Goal: Information Seeking & Learning: Check status

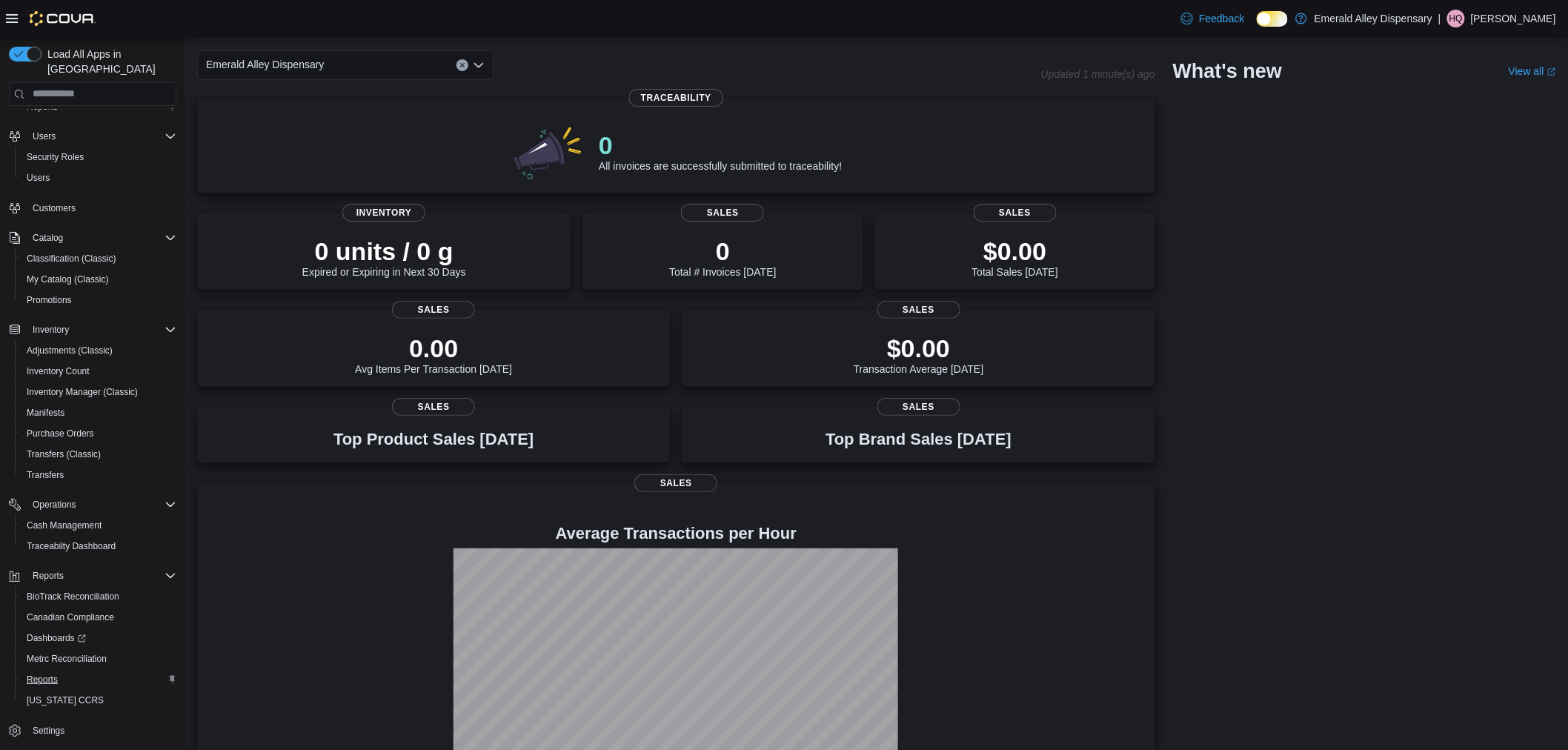
scroll to position [106, 0]
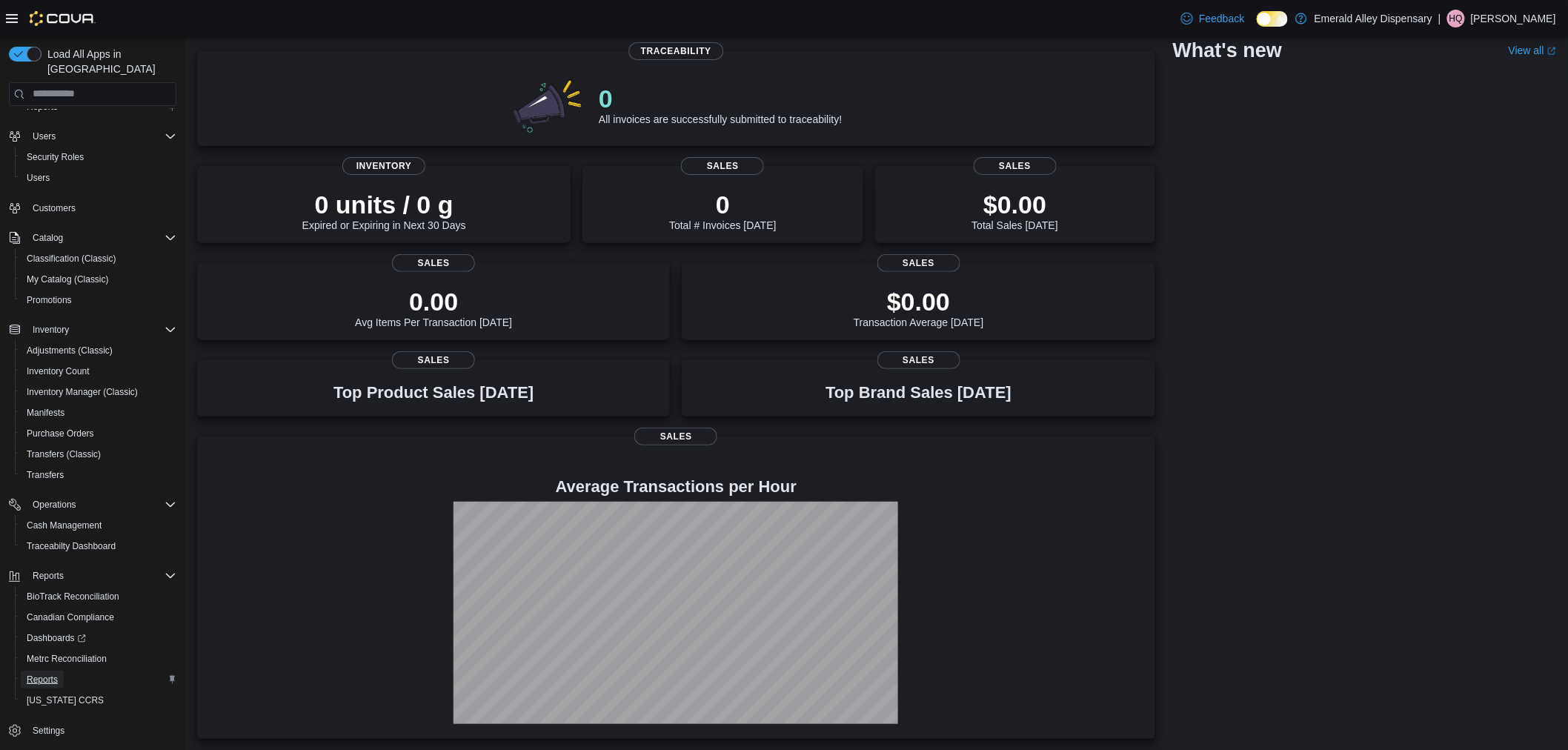
click at [48, 674] on span "Reports" at bounding box center [43, 680] width 31 height 12
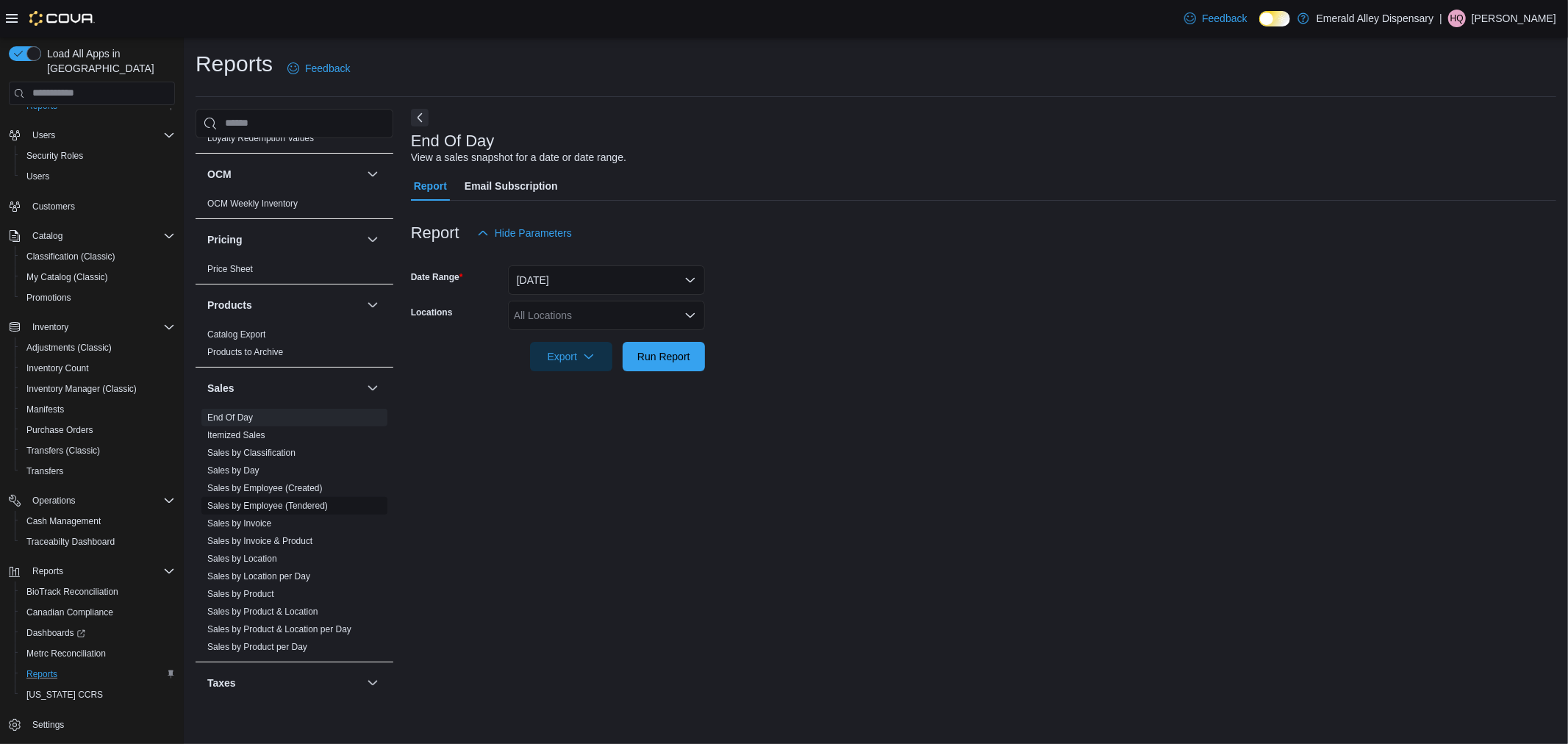
scroll to position [898, 0]
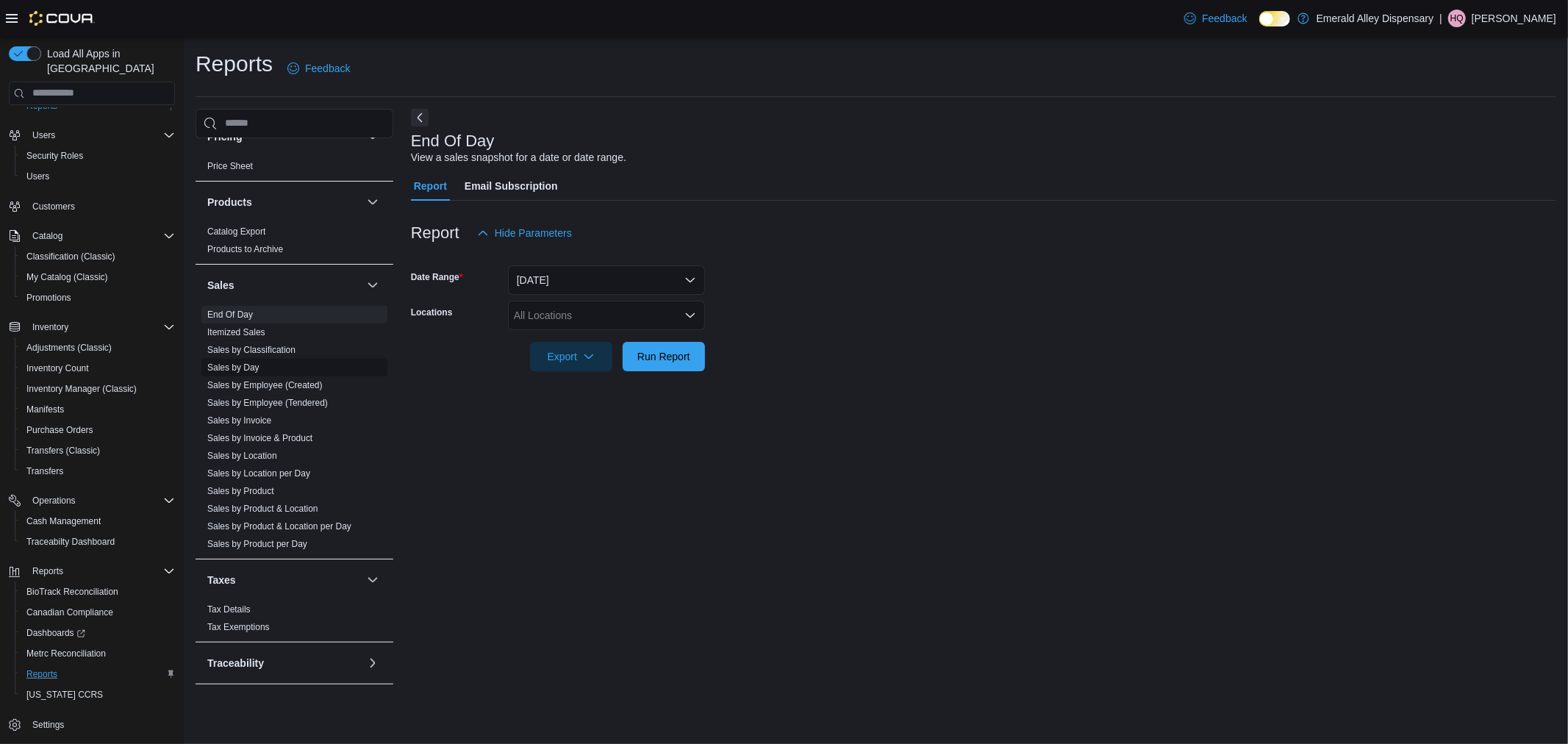
click at [255, 363] on link "Sales by Day" at bounding box center [233, 368] width 53 height 10
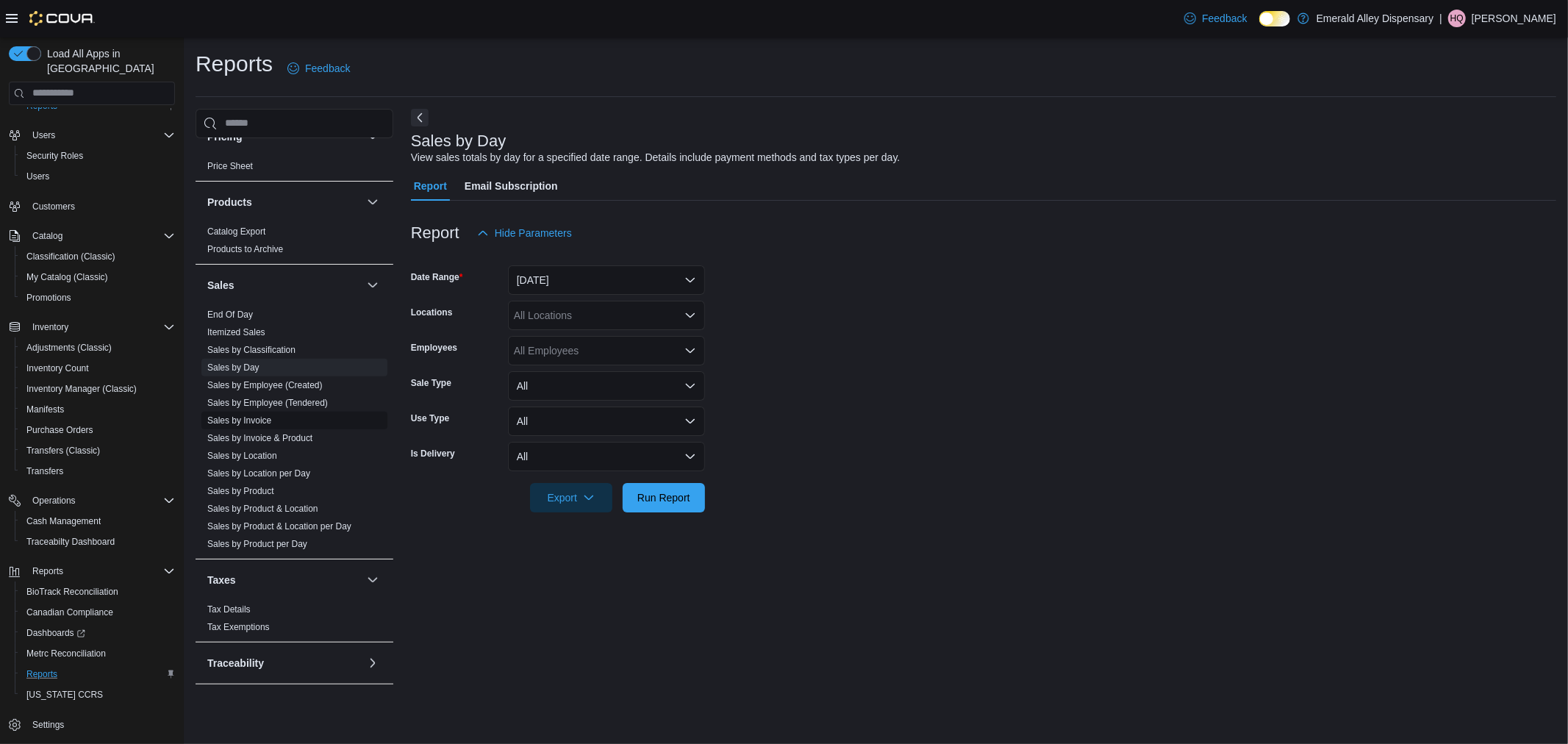
click at [255, 424] on span "Sales by Invoice" at bounding box center [240, 420] width 64 height 12
click at [255, 424] on link "Sales by Invoice" at bounding box center [240, 420] width 64 height 10
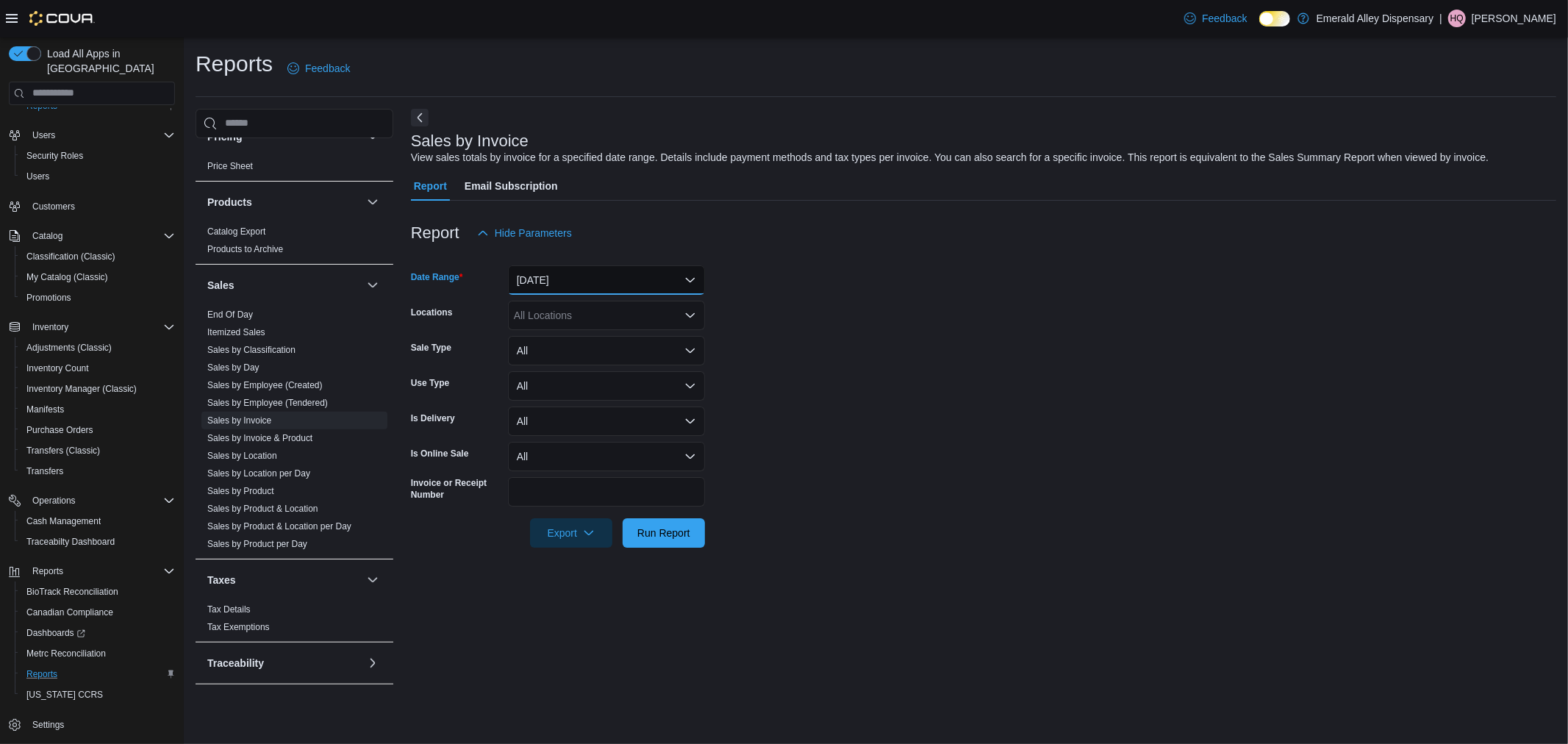
click at [582, 277] on button "[DATE]" at bounding box center [607, 280] width 197 height 29
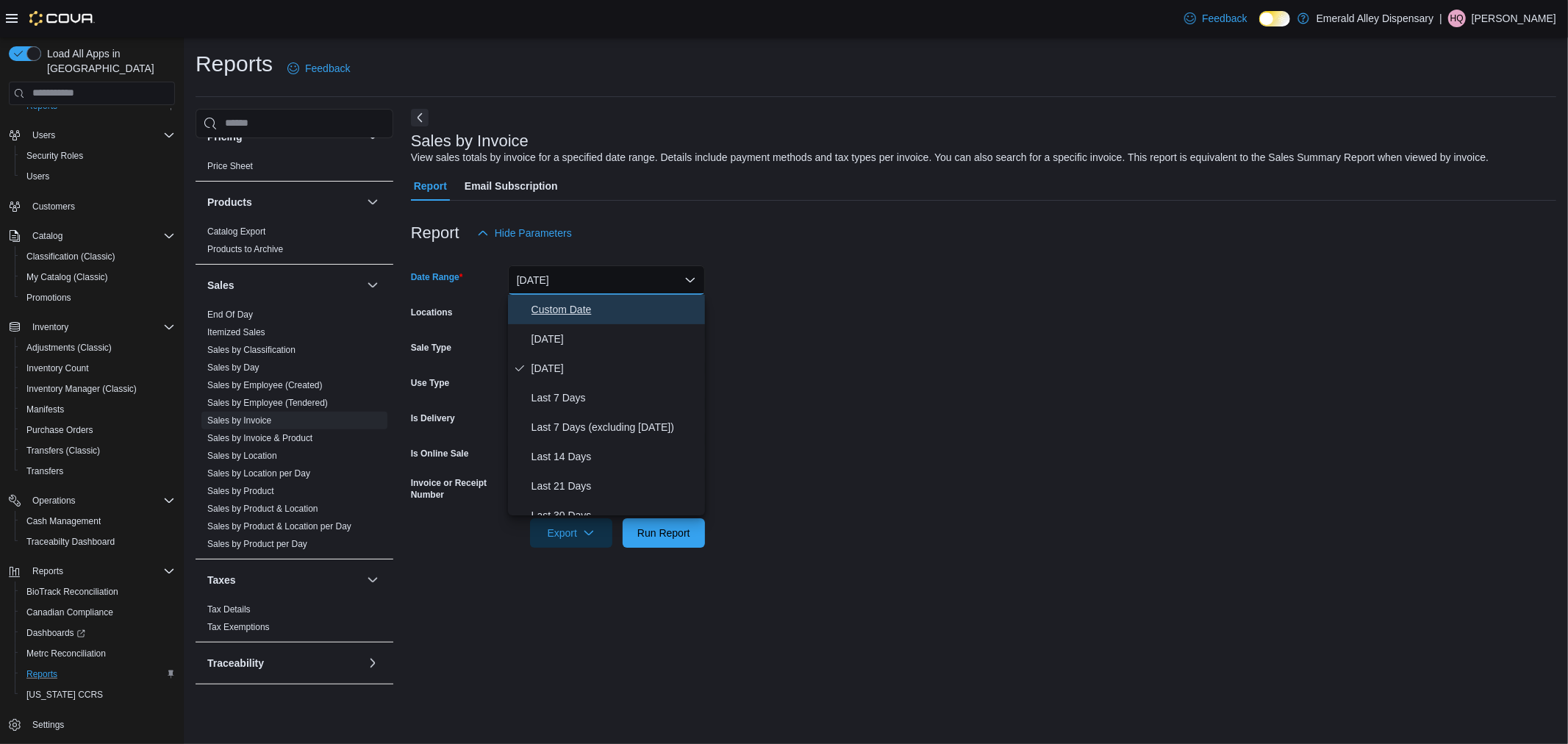
click at [588, 312] on span "Custom Date" at bounding box center [615, 309] width 168 height 17
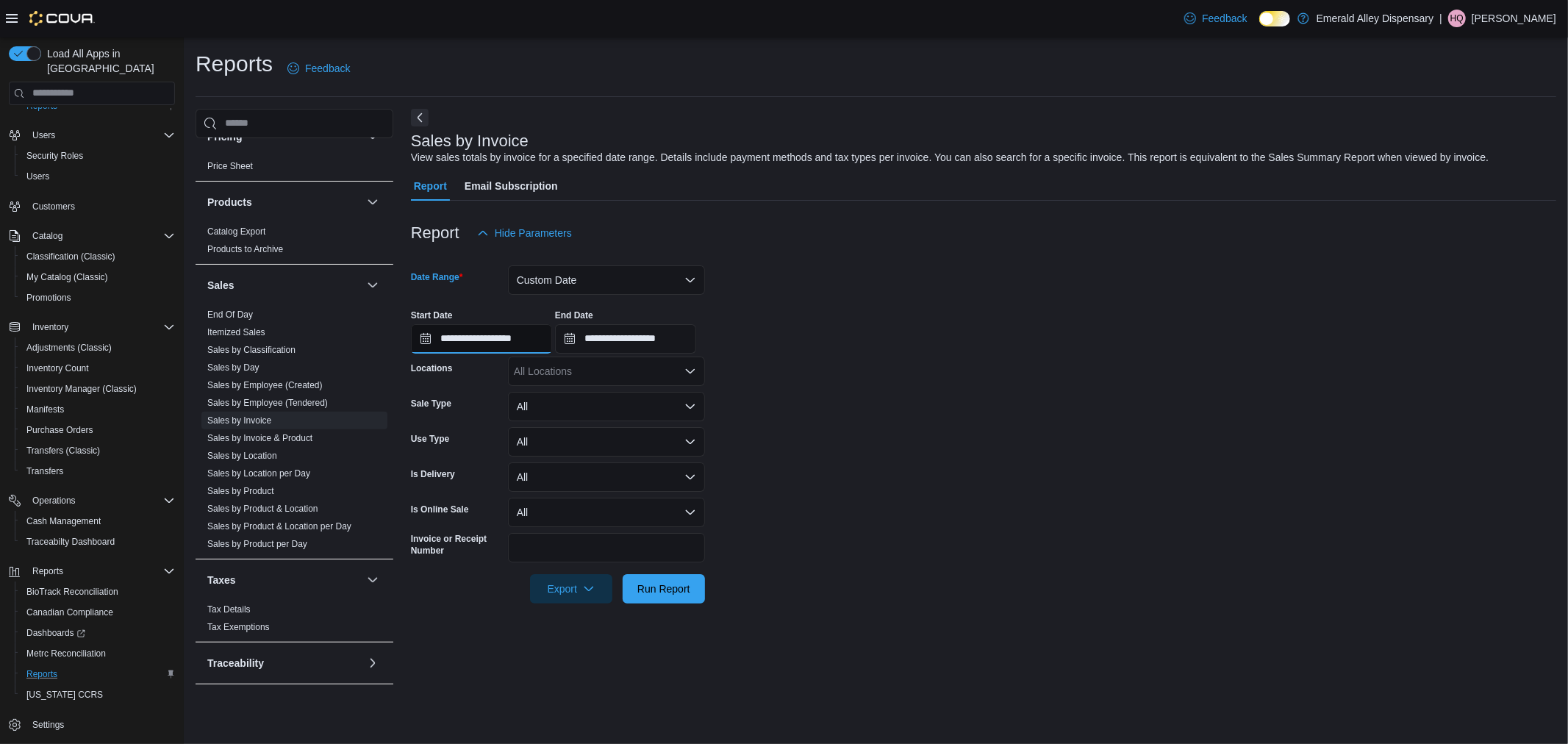
click at [501, 347] on input "**********" at bounding box center [482, 338] width 141 height 29
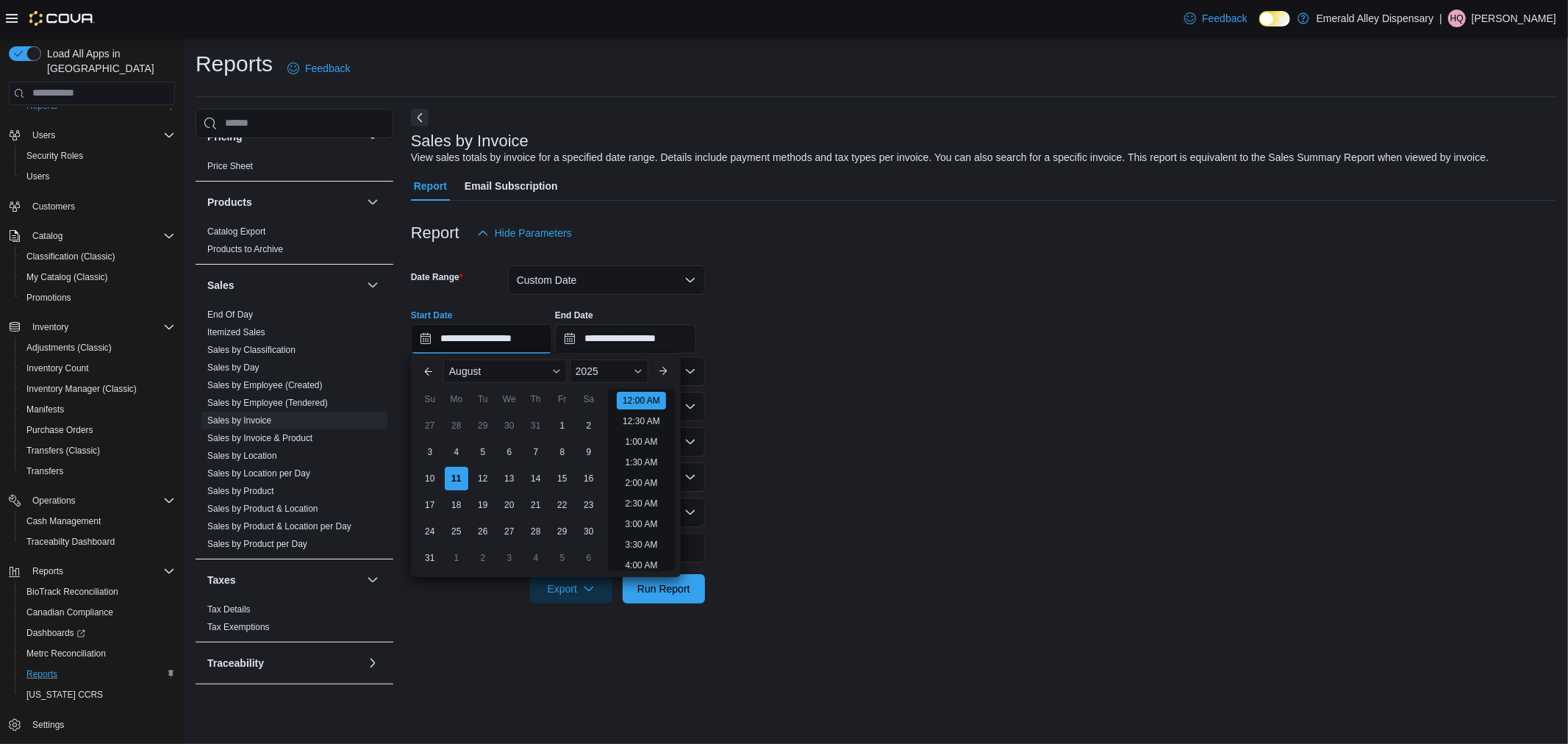
scroll to position [46, 0]
click at [593, 456] on div "9" at bounding box center [588, 451] width 26 height 26
type input "**********"
click at [634, 337] on input "**********" at bounding box center [625, 338] width 141 height 29
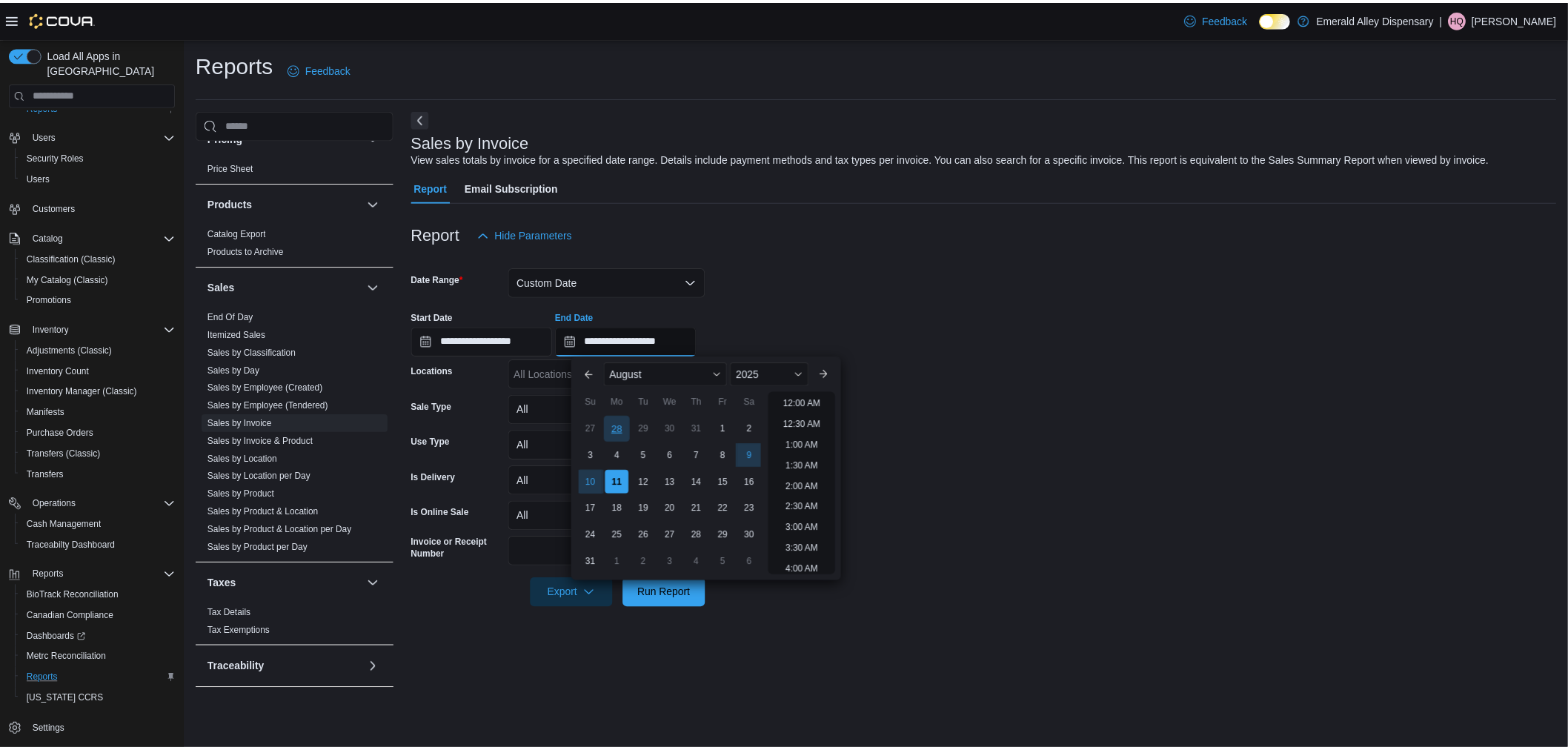
scroll to position [815, 0]
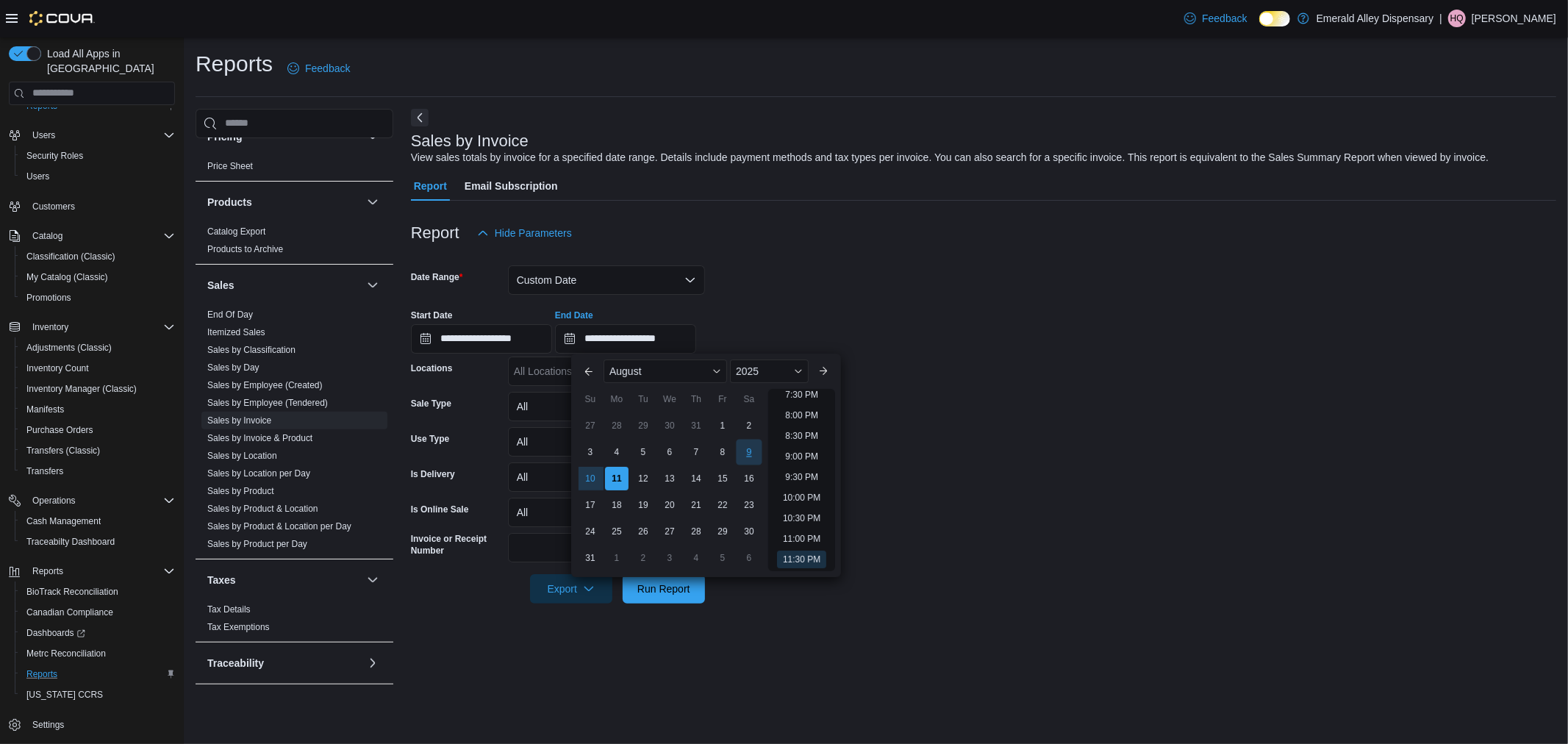
click at [752, 446] on div "9" at bounding box center [749, 451] width 26 height 26
type input "**********"
click at [850, 263] on div at bounding box center [984, 257] width 1146 height 17
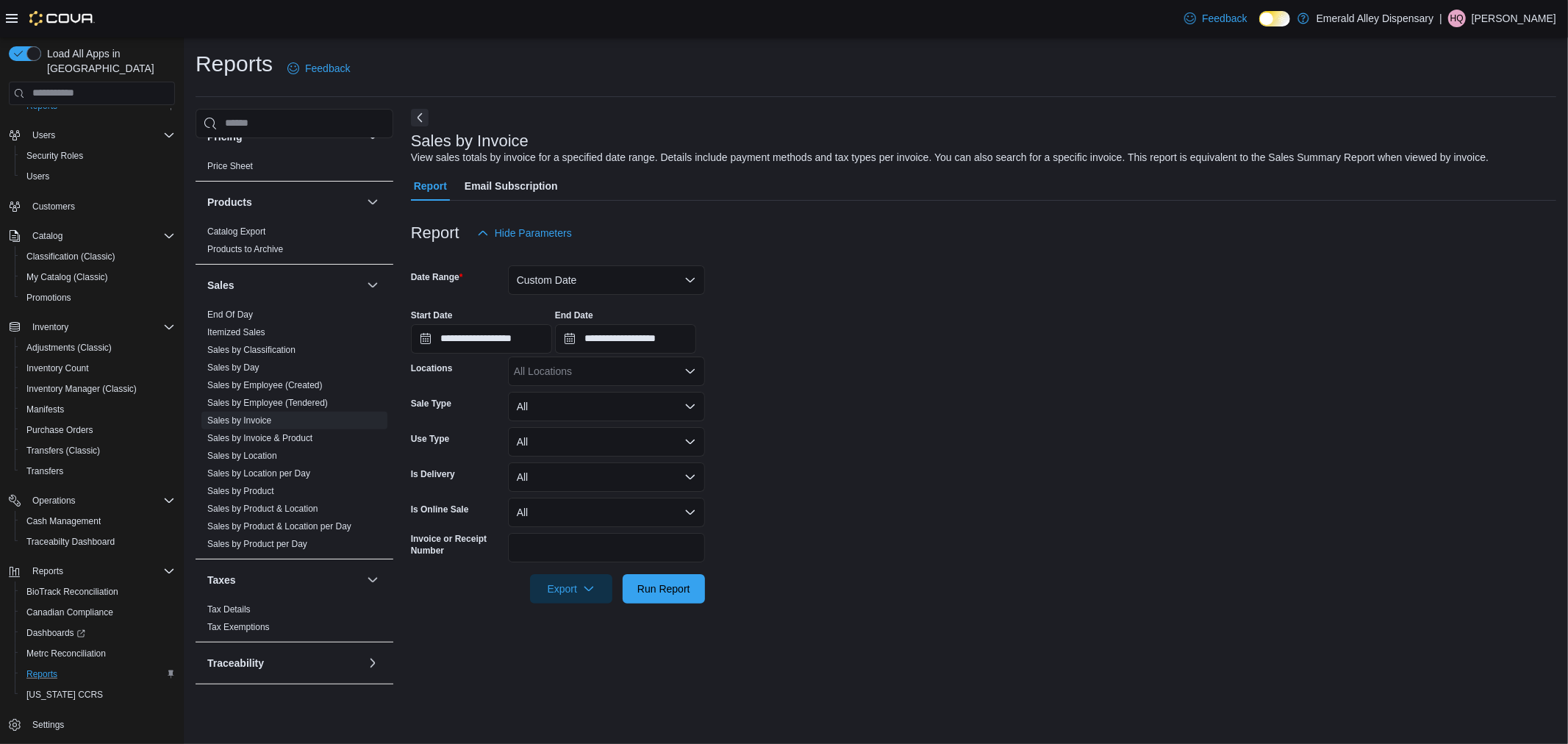
click at [668, 604] on div at bounding box center [984, 612] width 1146 height 17
click at [673, 588] on span "Run Report" at bounding box center [663, 587] width 53 height 15
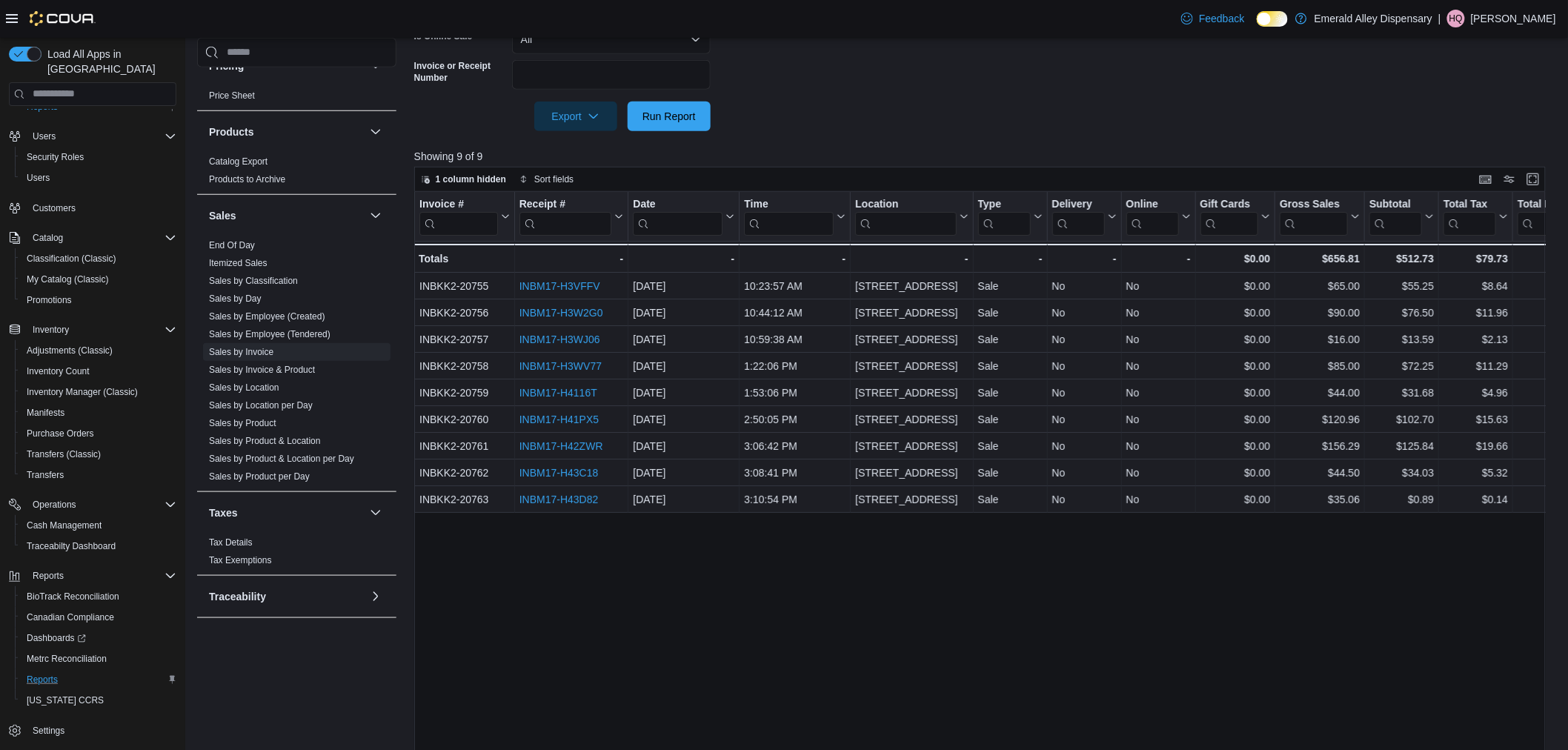
scroll to position [493, 0]
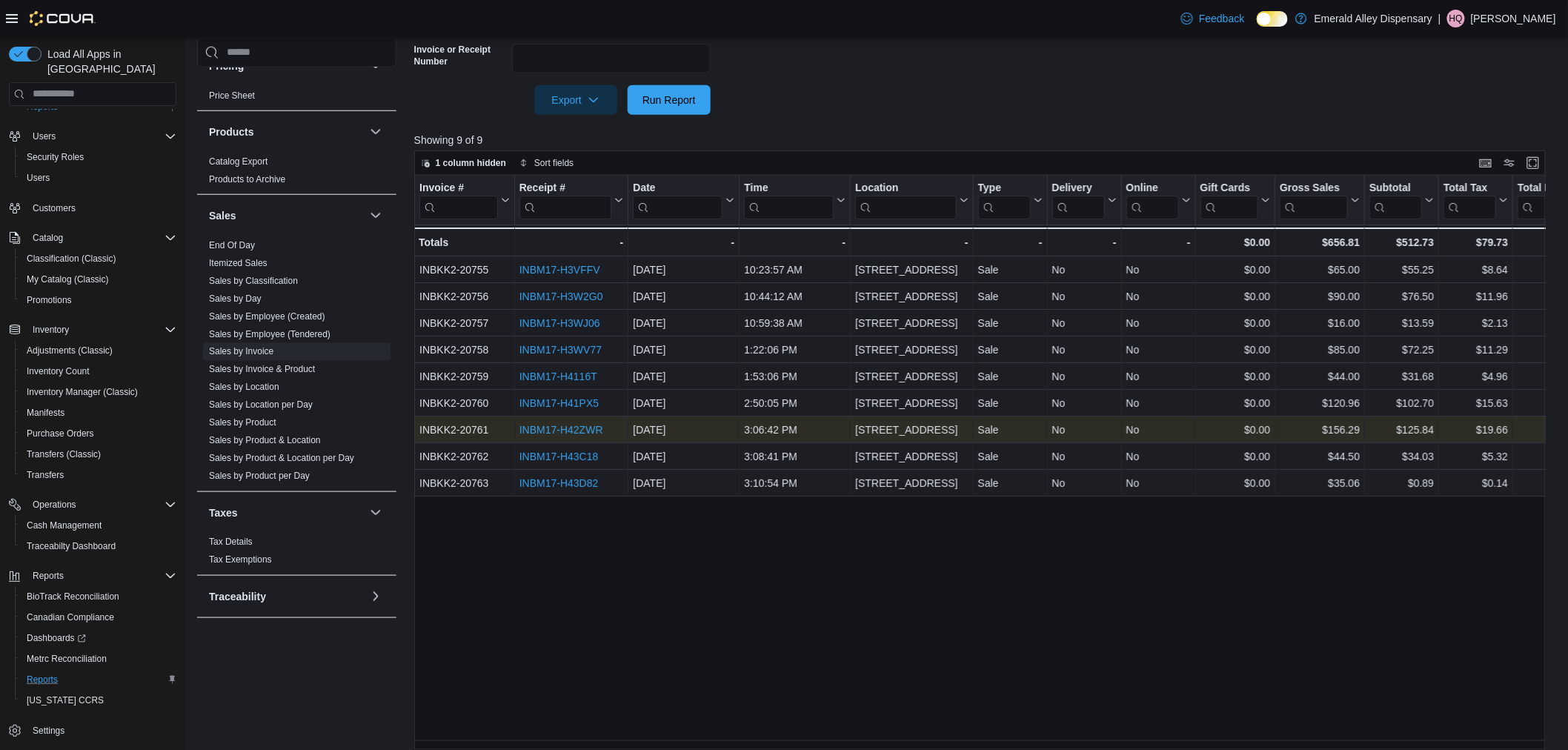
click at [531, 427] on link "INBM17-H42ZWR" at bounding box center [560, 430] width 83 height 12
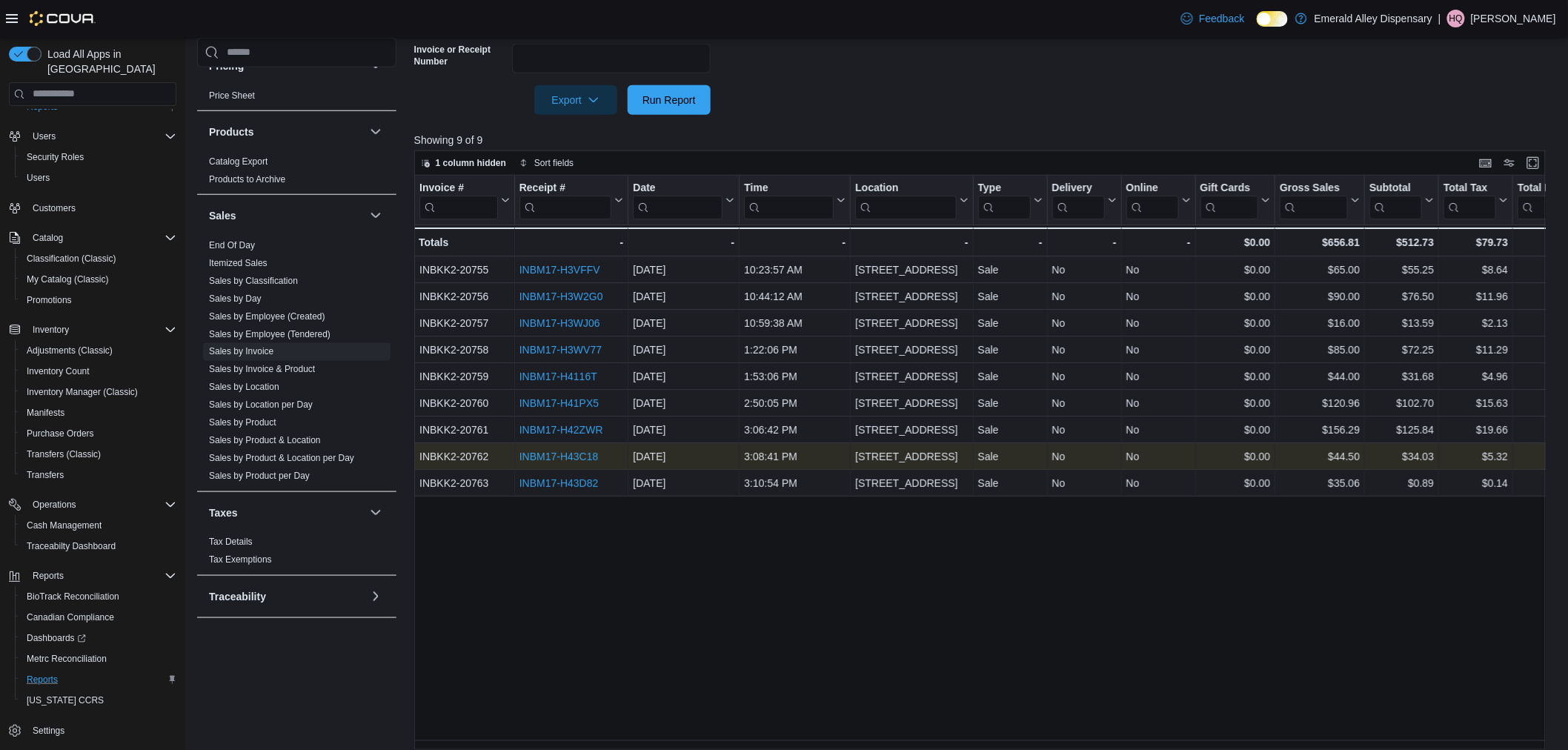
click at [554, 456] on link "INBM17-H43C18" at bounding box center [557, 457] width 79 height 12
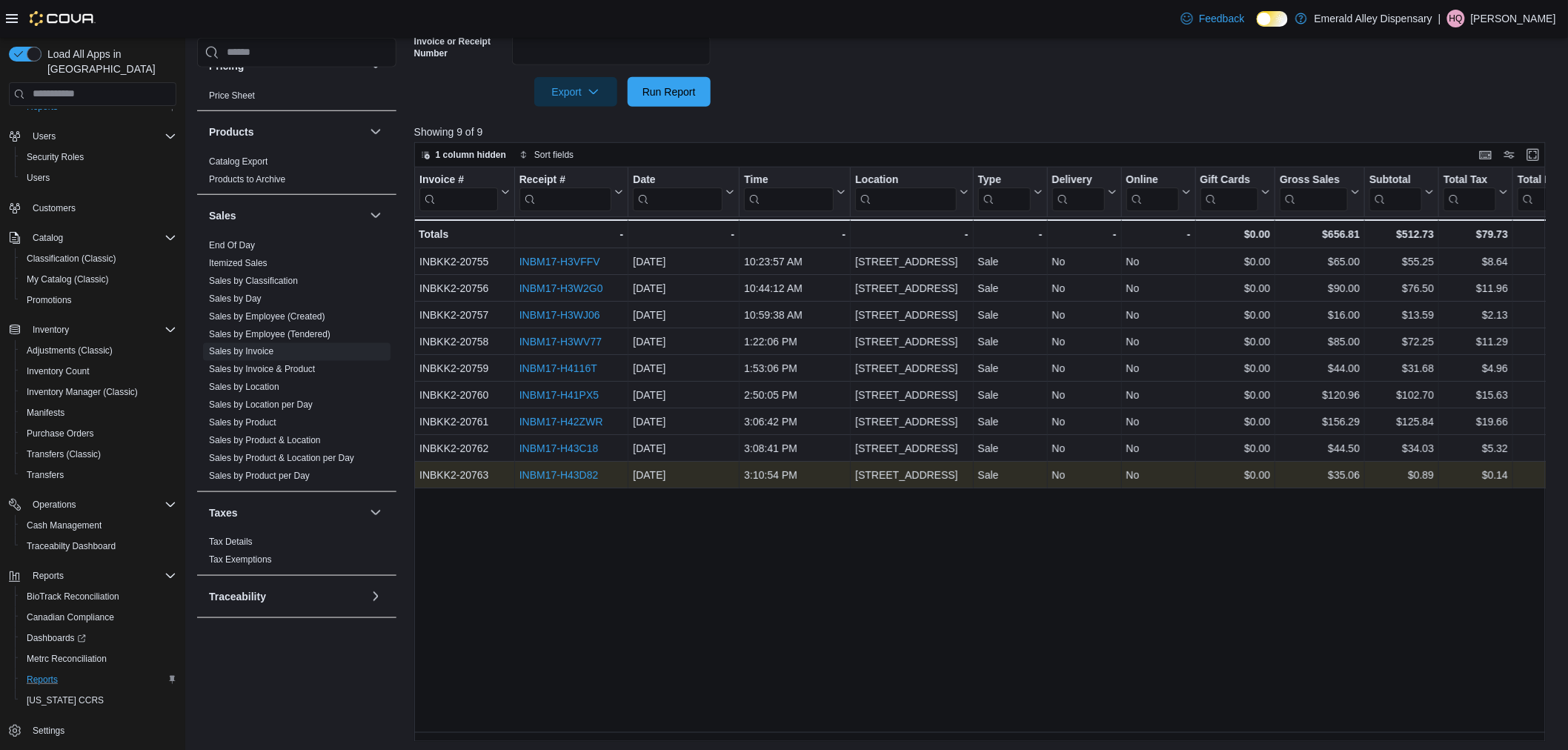
scroll to position [505, 0]
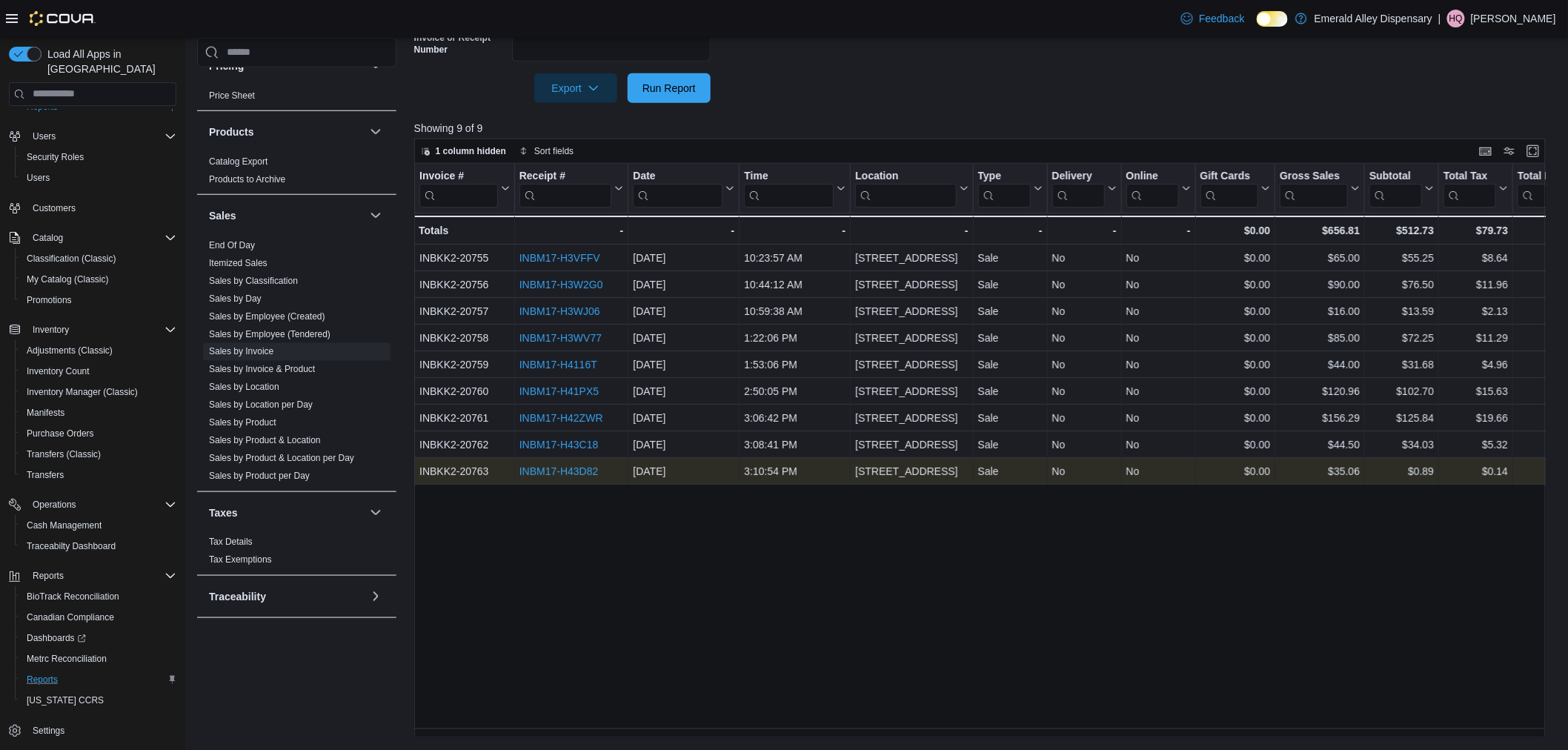
click at [521, 463] on div "INBM17-H43D82" at bounding box center [570, 471] width 104 height 17
click at [528, 468] on link "INBM17-H43D82" at bounding box center [557, 471] width 79 height 12
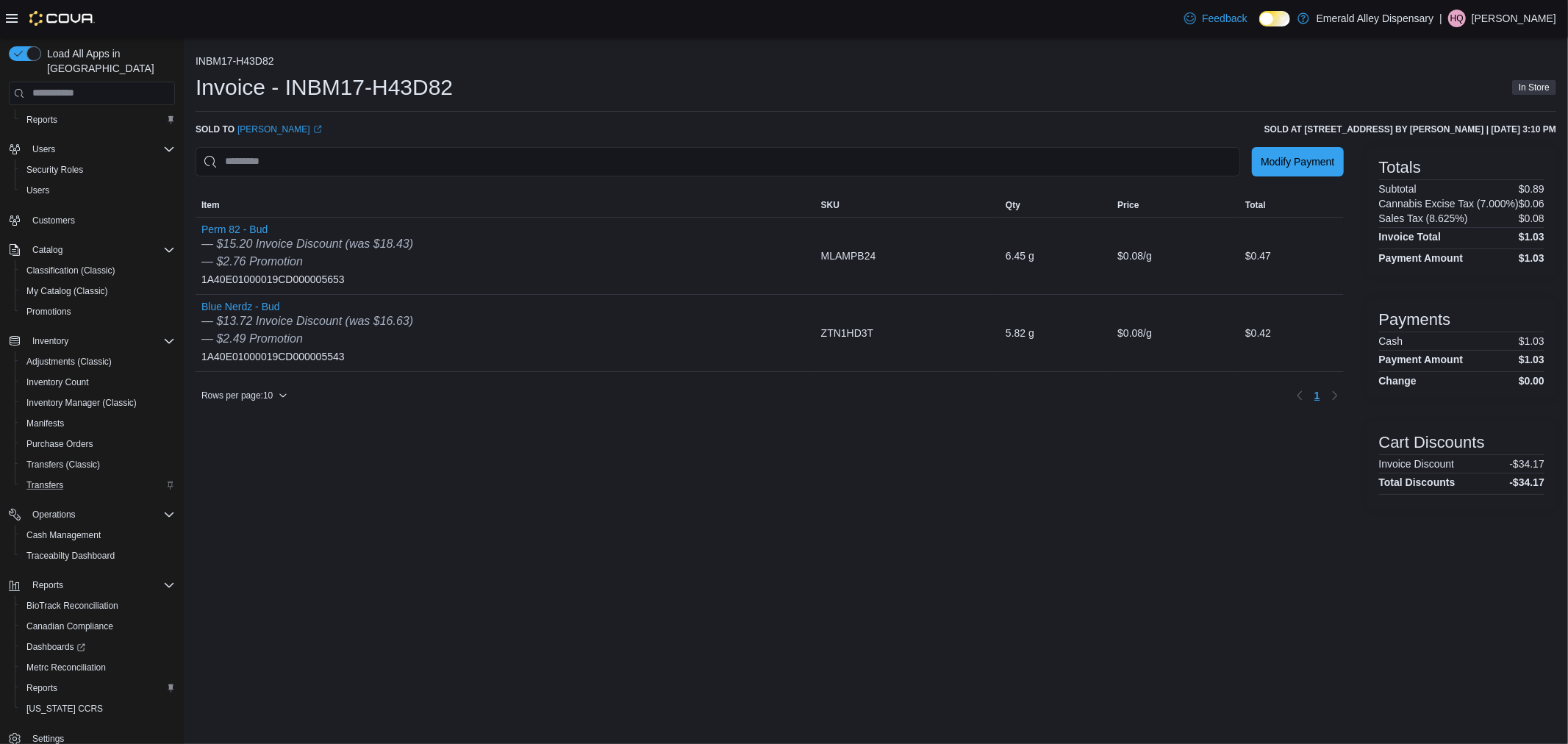
scroll to position [40, 0]
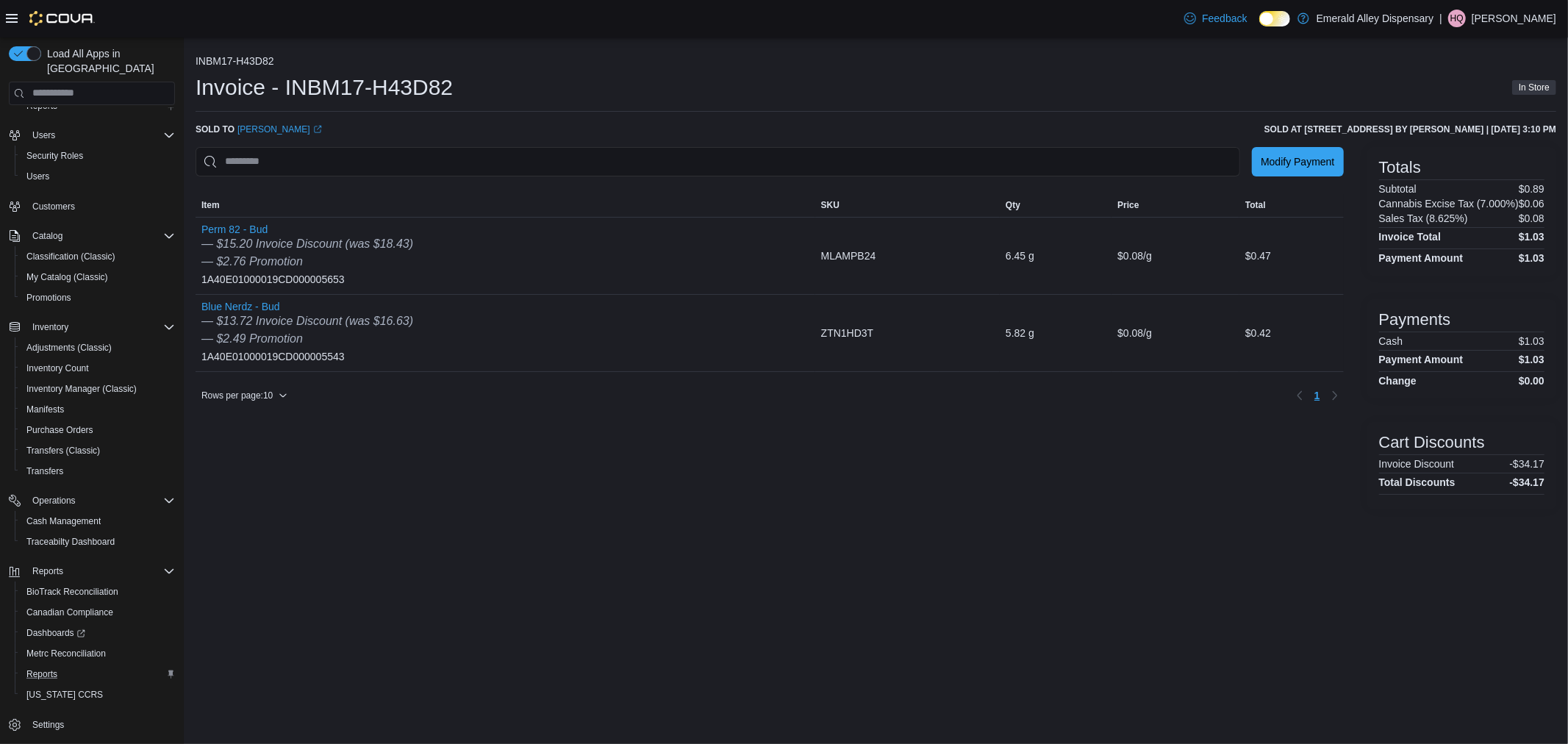
click at [72, 664] on button "Reports" at bounding box center [97, 674] width 166 height 21
